Goal: Information Seeking & Learning: Check status

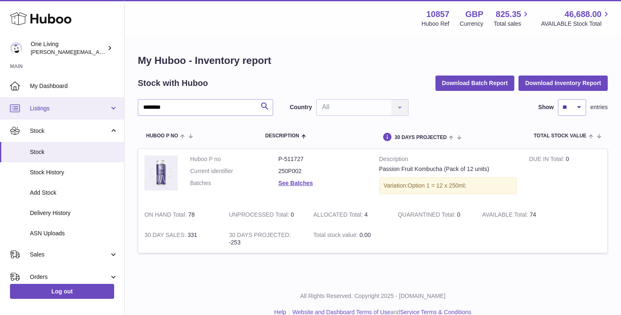
click at [59, 109] on span "Listings" at bounding box center [69, 109] width 79 height 8
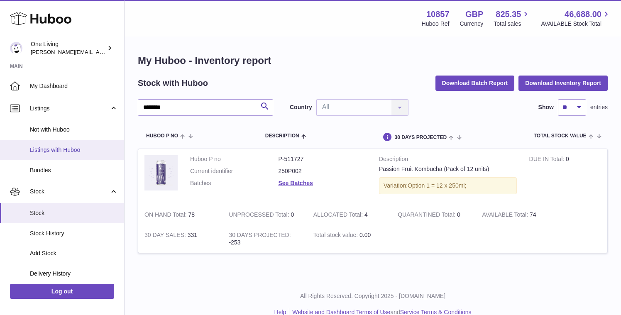
click at [70, 151] on span "Listings with Huboo" at bounding box center [74, 150] width 88 height 8
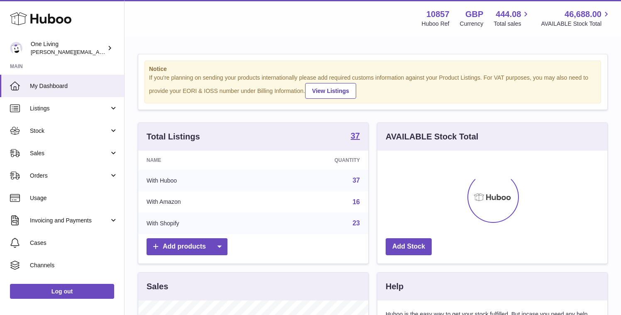
scroll to position [130, 230]
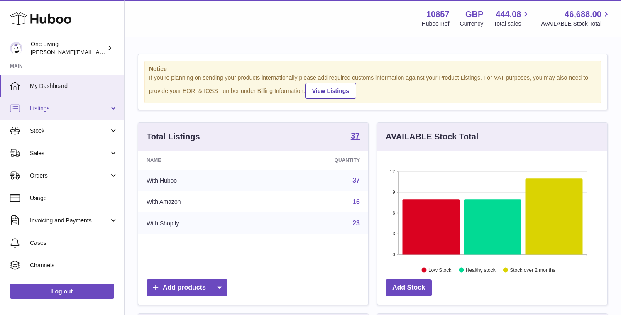
click at [83, 110] on span "Listings" at bounding box center [69, 109] width 79 height 8
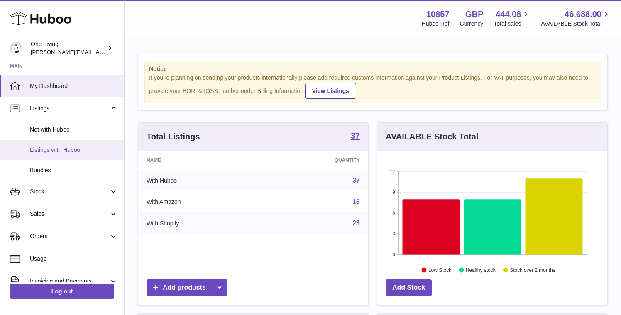
click at [76, 149] on span "Listings with Huboo" at bounding box center [74, 150] width 88 height 8
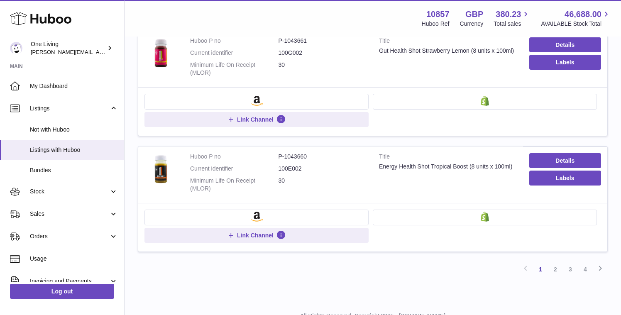
scroll to position [996, 0]
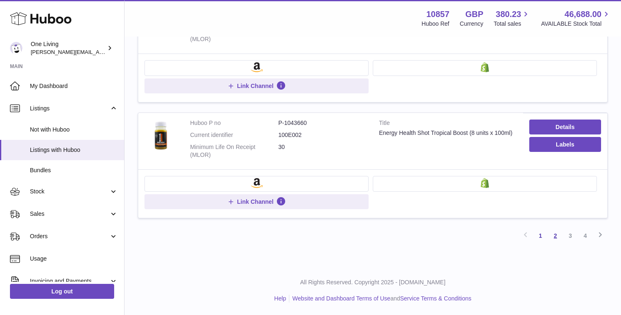
click at [558, 235] on link "2" at bounding box center [555, 235] width 15 height 15
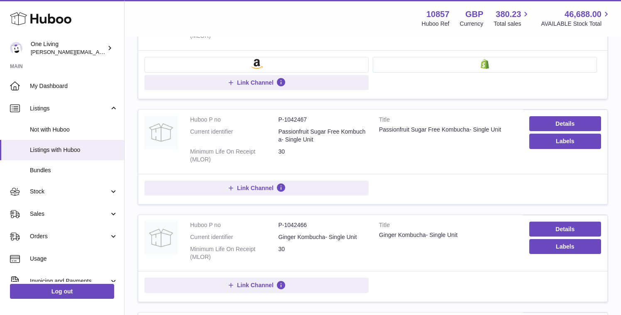
scroll to position [37, 0]
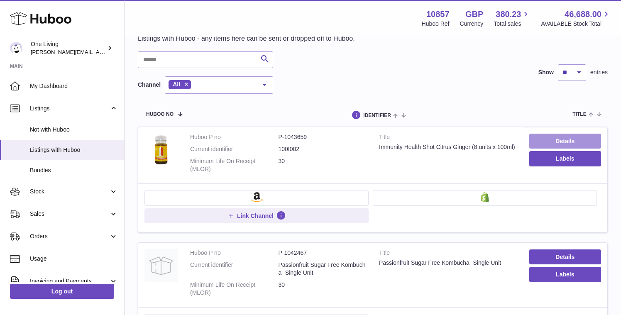
click at [545, 142] on link "Details" at bounding box center [566, 141] width 72 height 15
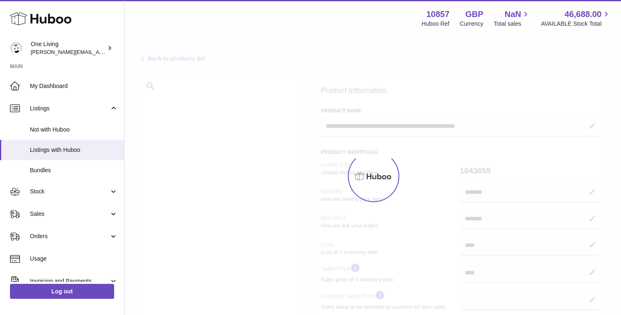
select select
select select "****"
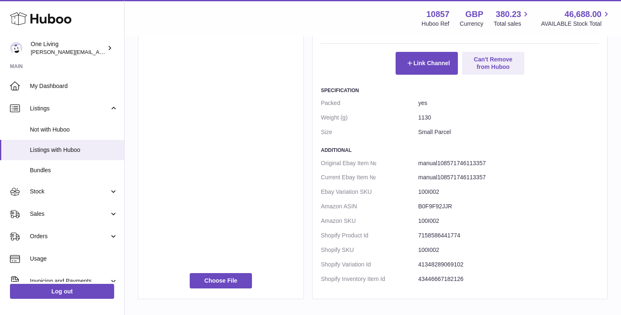
scroll to position [500, 0]
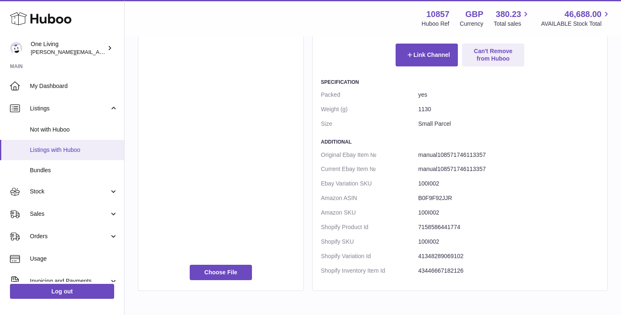
click at [65, 151] on span "Listings with Huboo" at bounding box center [74, 150] width 88 height 8
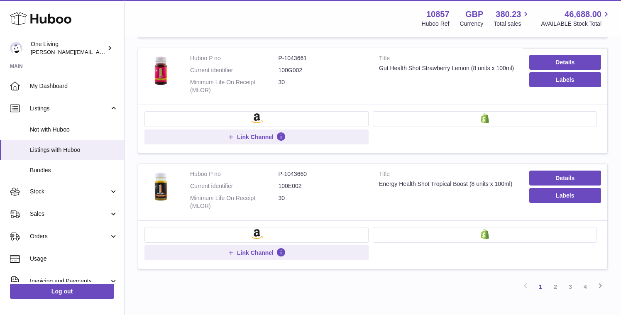
scroll to position [996, 0]
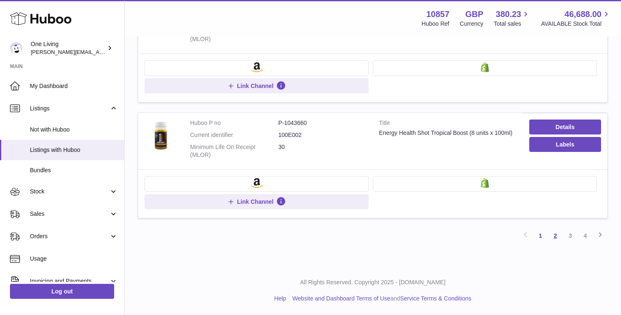
click at [556, 236] on link "2" at bounding box center [555, 235] width 15 height 15
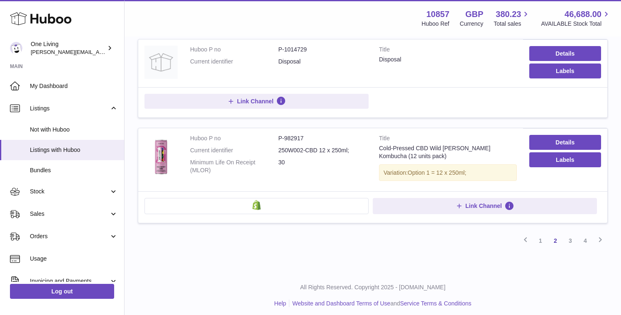
scroll to position [928, 0]
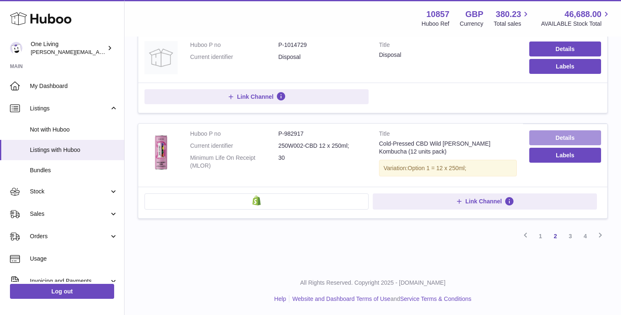
click at [557, 133] on link "Details" at bounding box center [566, 137] width 72 height 15
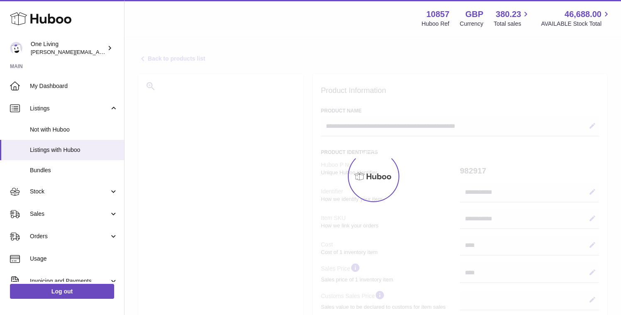
select select "***"
select select "****"
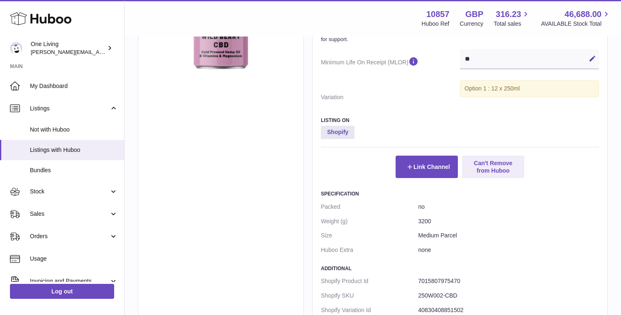
scroll to position [515, 0]
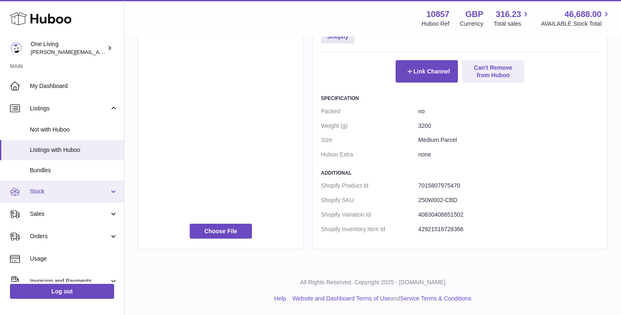
click at [65, 182] on link "Stock" at bounding box center [62, 192] width 124 height 22
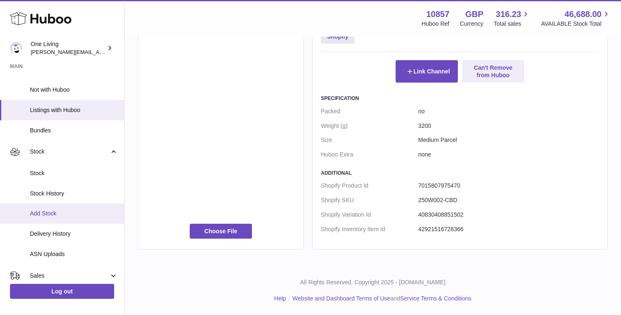
scroll to position [42, 0]
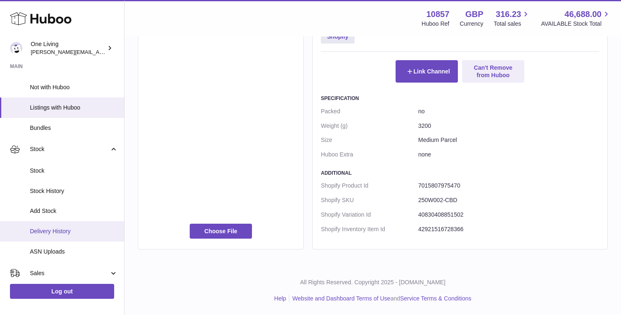
click at [74, 233] on span "Delivery History" at bounding box center [74, 232] width 88 height 8
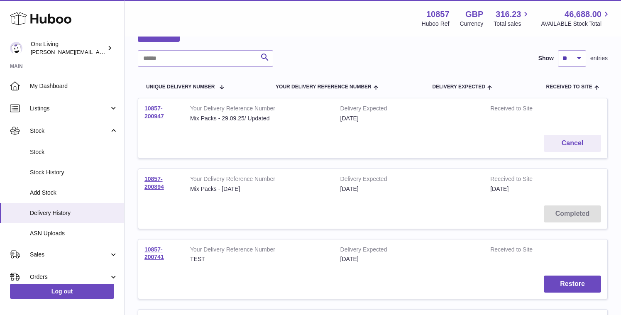
scroll to position [54, 0]
click at [155, 115] on link "10857-200947" at bounding box center [155, 111] width 20 height 15
click at [153, 179] on link "10857-200894" at bounding box center [155, 182] width 20 height 15
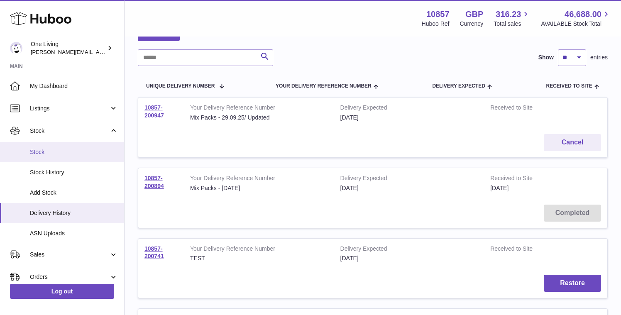
click at [81, 150] on span "Stock" at bounding box center [74, 152] width 88 height 8
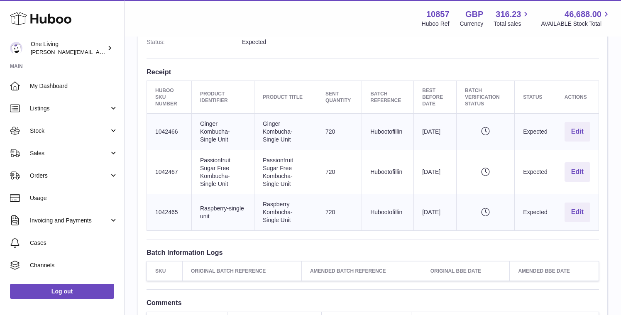
scroll to position [243, 0]
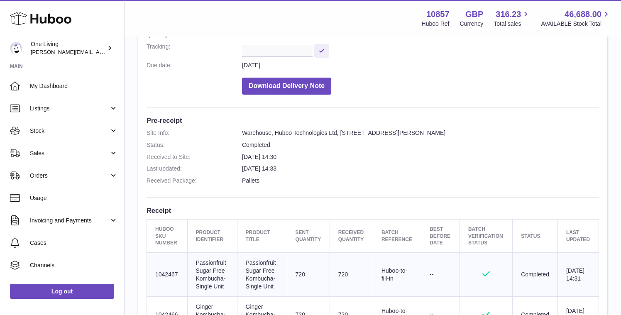
scroll to position [115, 0]
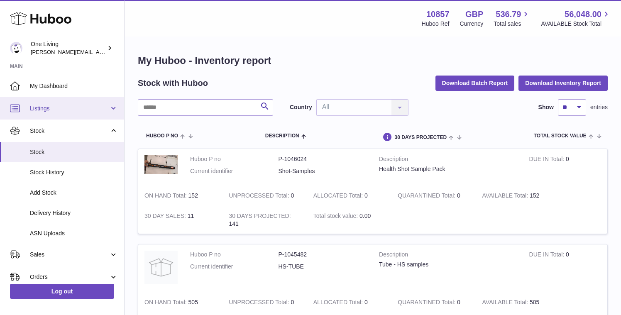
click at [98, 113] on link "Listings" at bounding box center [62, 108] width 124 height 22
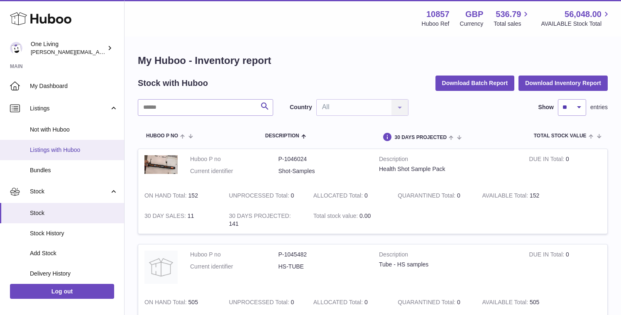
click at [89, 149] on span "Listings with Huboo" at bounding box center [74, 150] width 88 height 8
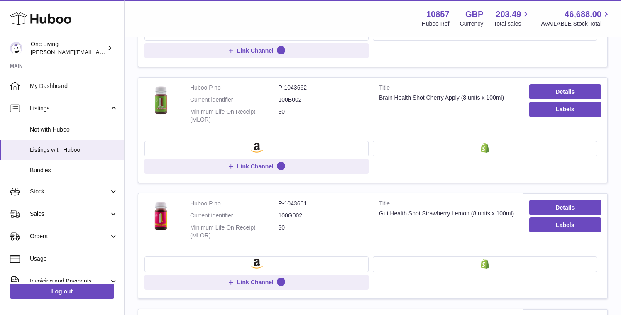
scroll to position [801, 0]
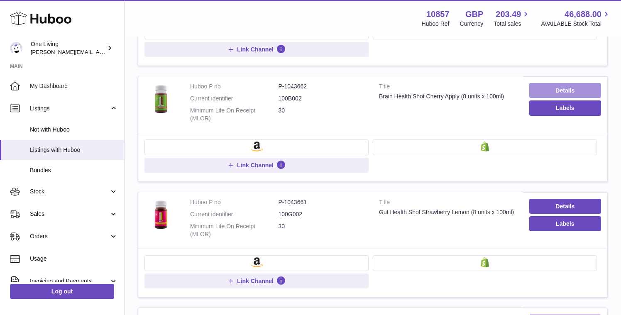
click at [559, 91] on link "Details" at bounding box center [566, 90] width 72 height 15
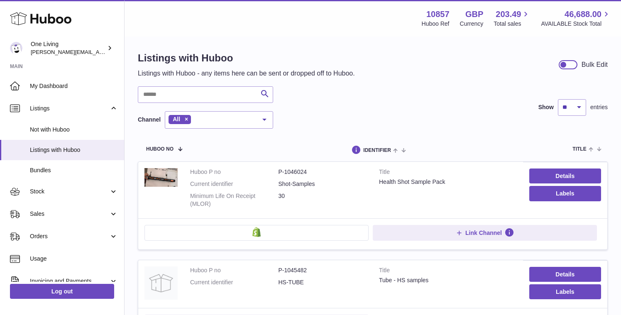
scroll to position [0, 0]
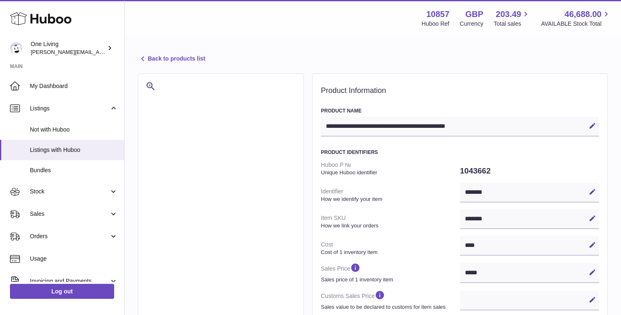
select select "***"
select select "****"
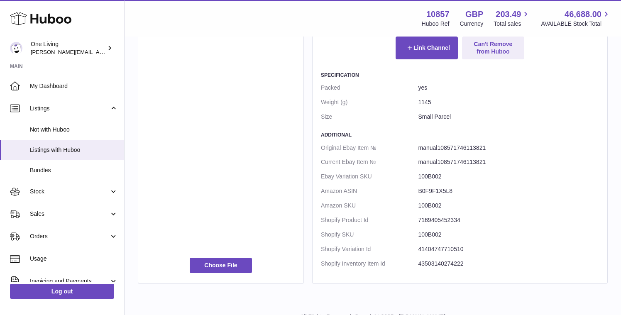
scroll to position [507, 0]
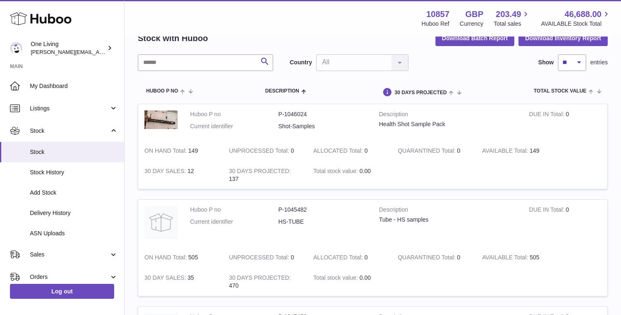
scroll to position [45, 0]
click at [202, 57] on input "text" at bounding box center [205, 62] width 135 height 17
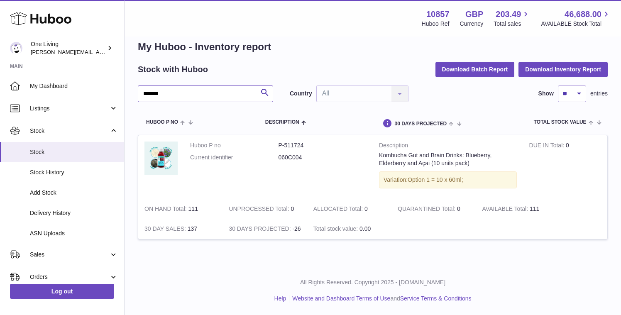
scroll to position [14, 0]
type input "*******"
